Goal: Information Seeking & Learning: Check status

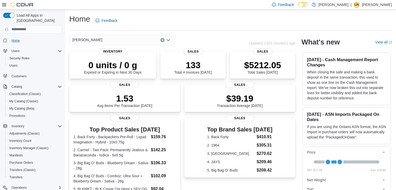
click at [12, 39] on span "Home" at bounding box center [15, 41] width 8 height 4
click at [16, 39] on span "Home" at bounding box center [15, 41] width 8 height 4
click at [17, 39] on span "Home" at bounding box center [15, 41] width 8 height 4
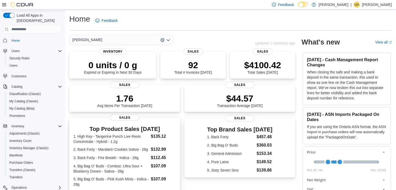
click at [162, 129] on h3 "Top Product Sales Today" at bounding box center [124, 129] width 103 height 6
click at [159, 129] on h3 "Top Product Sales [DATE]" at bounding box center [124, 129] width 103 height 6
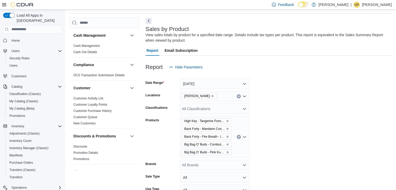
scroll to position [17, 0]
click at [13, 39] on span "Home" at bounding box center [15, 41] width 8 height 4
